Goal: Find contact information: Find contact information

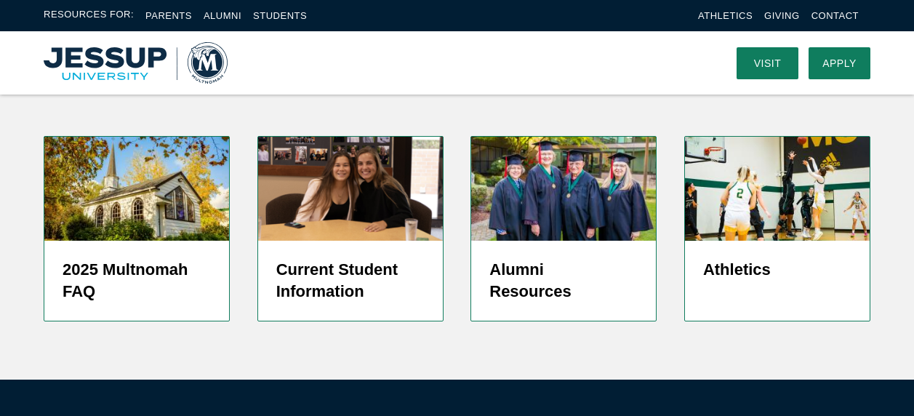
scroll to position [3691, 0]
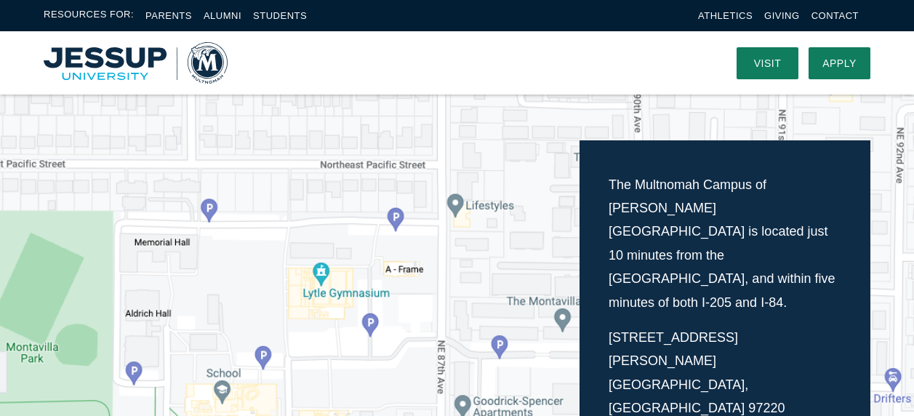
scroll to position [286, 0]
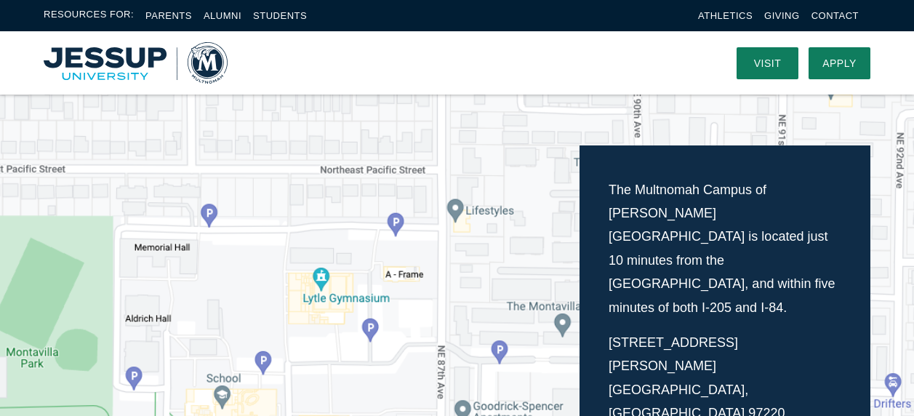
drag, startPoint x: 705, startPoint y: 341, endPoint x: 608, endPoint y: 347, distance: 96.9
click at [608, 347] on div "The Multnomah Campus of [PERSON_NAME][GEOGRAPHIC_DATA] is located just 10 minut…" at bounding box center [725, 380] width 291 height 470
copy link "[PHONE_NUMBER]"
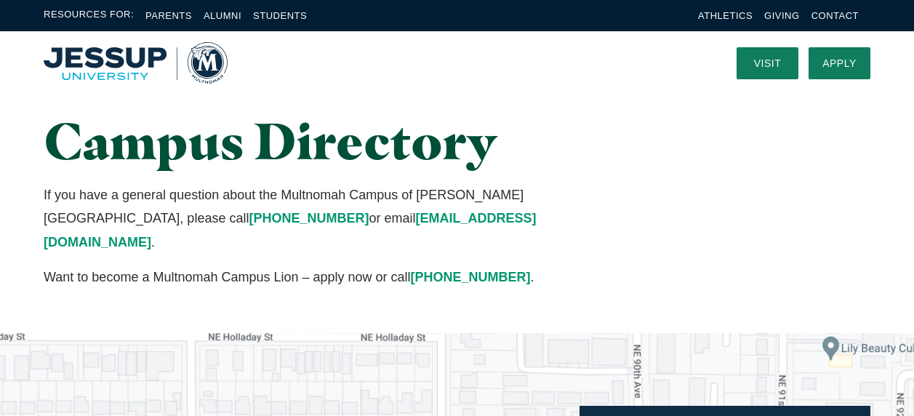
scroll to position [31, 0]
